Goal: Task Accomplishment & Management: Manage account settings

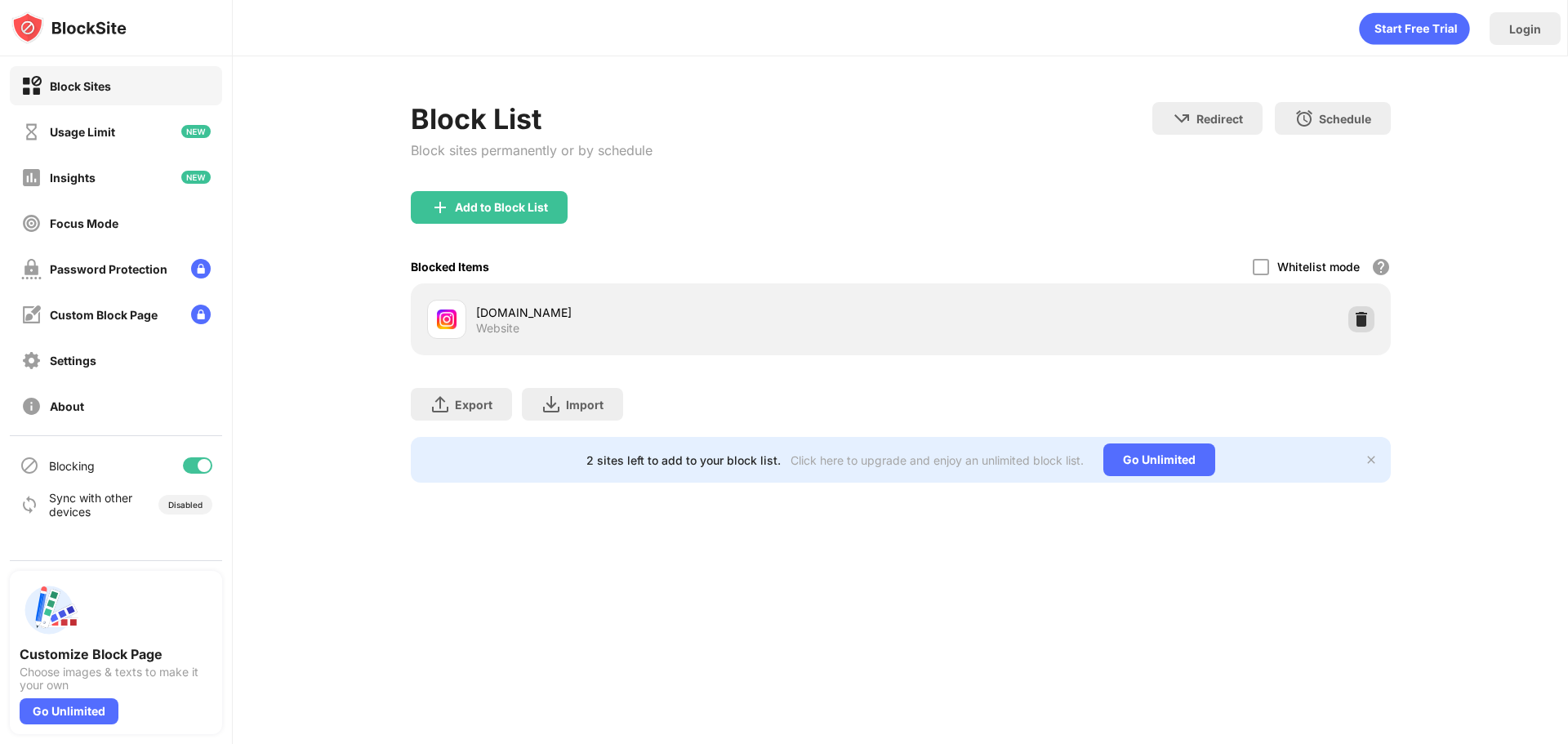
click at [1361, 318] on img at bounding box center [1361, 319] width 17 height 17
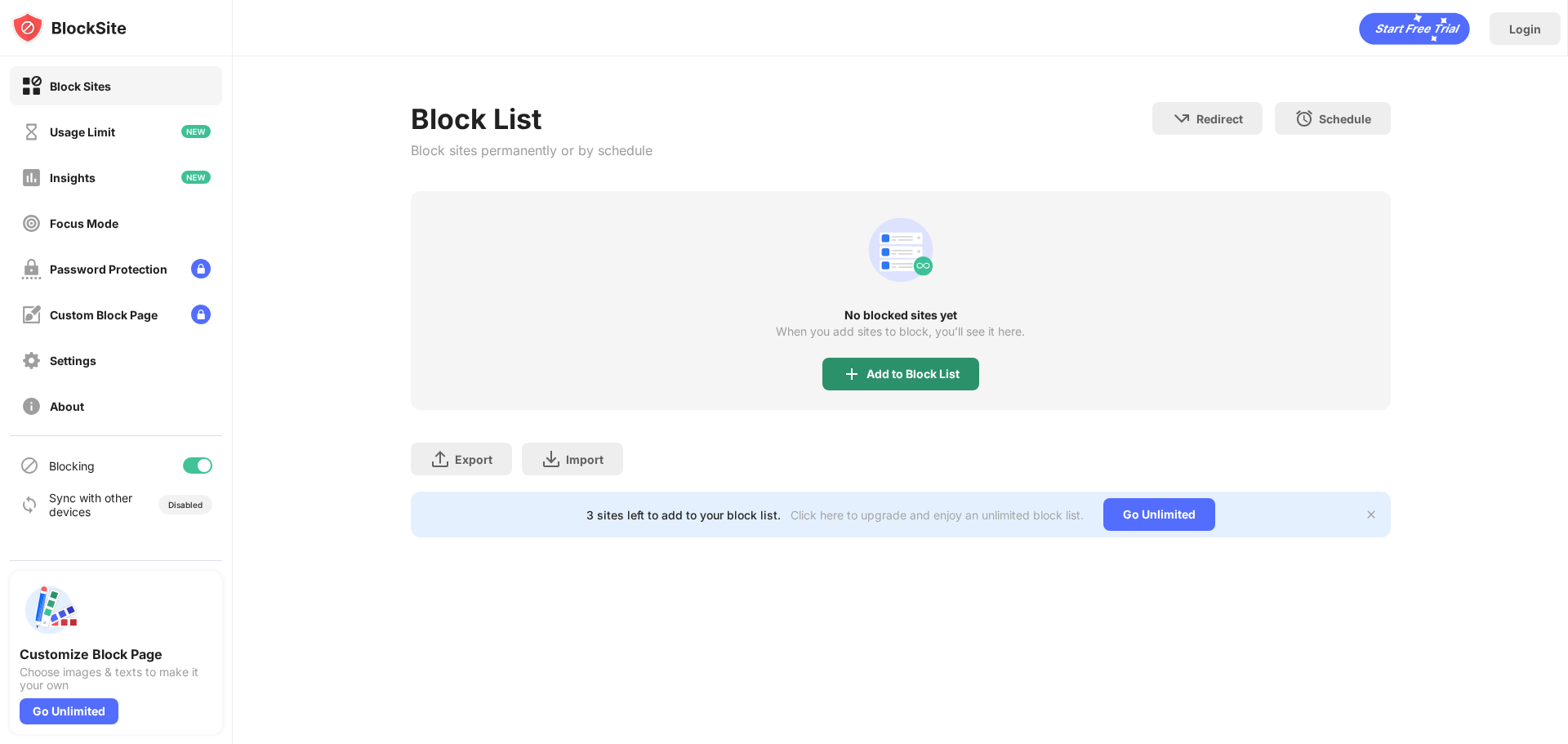
click at [905, 373] on div "Add to Block List" at bounding box center [913, 374] width 93 height 13
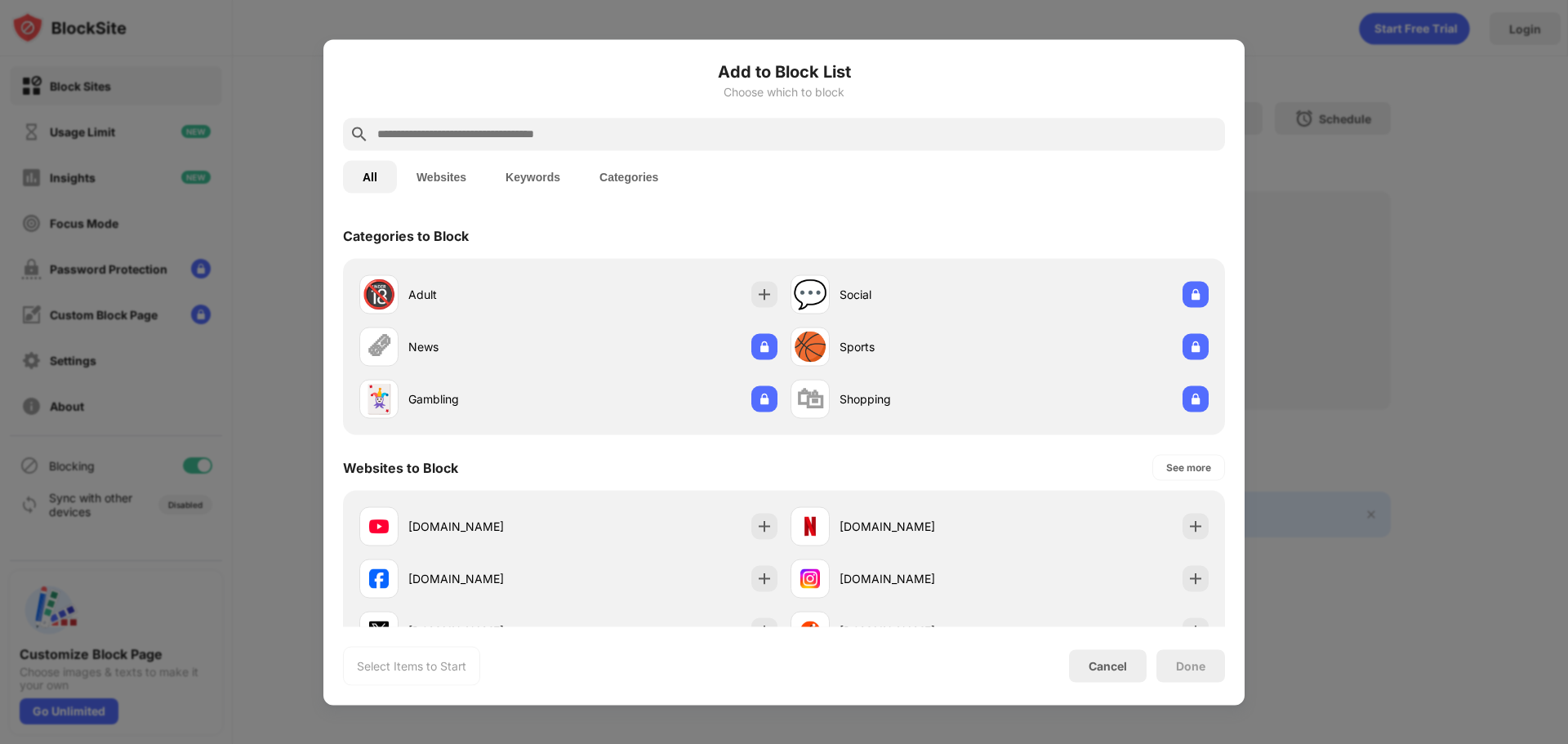
scroll to position [7, 0]
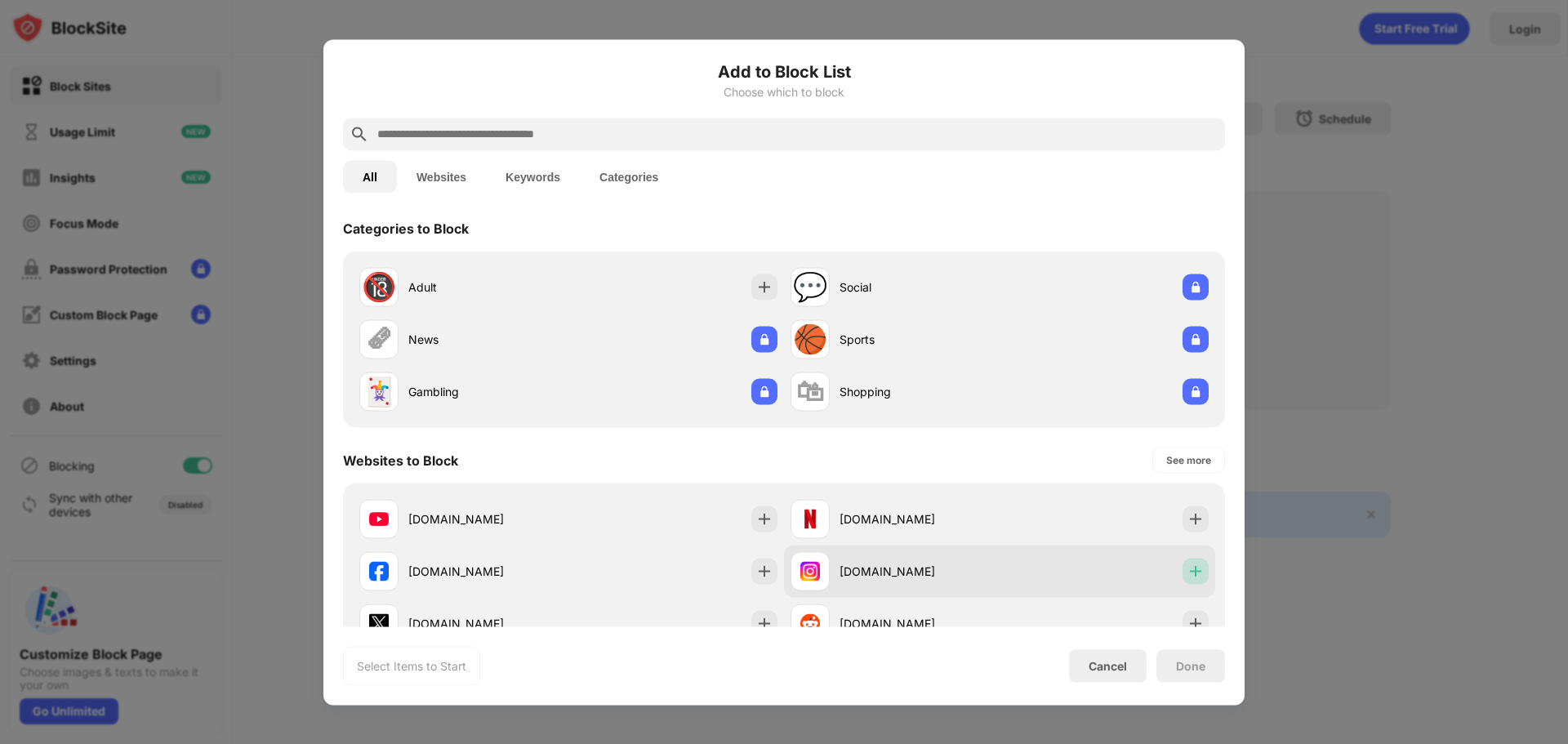
click at [1194, 567] on div at bounding box center [1195, 571] width 26 height 26
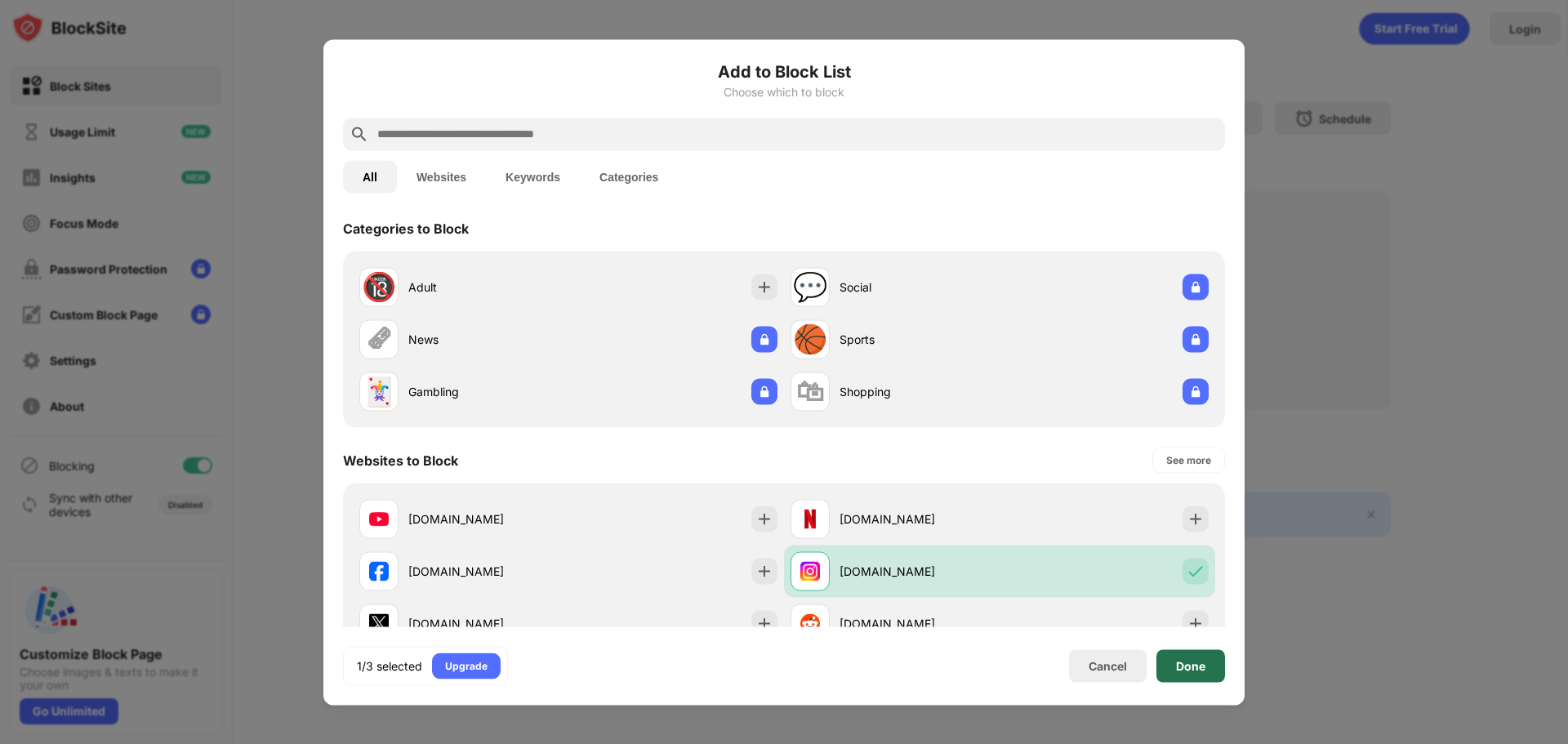
click at [1197, 671] on div "Done" at bounding box center [1190, 666] width 29 height 13
